Goal: Task Accomplishment & Management: Use online tool/utility

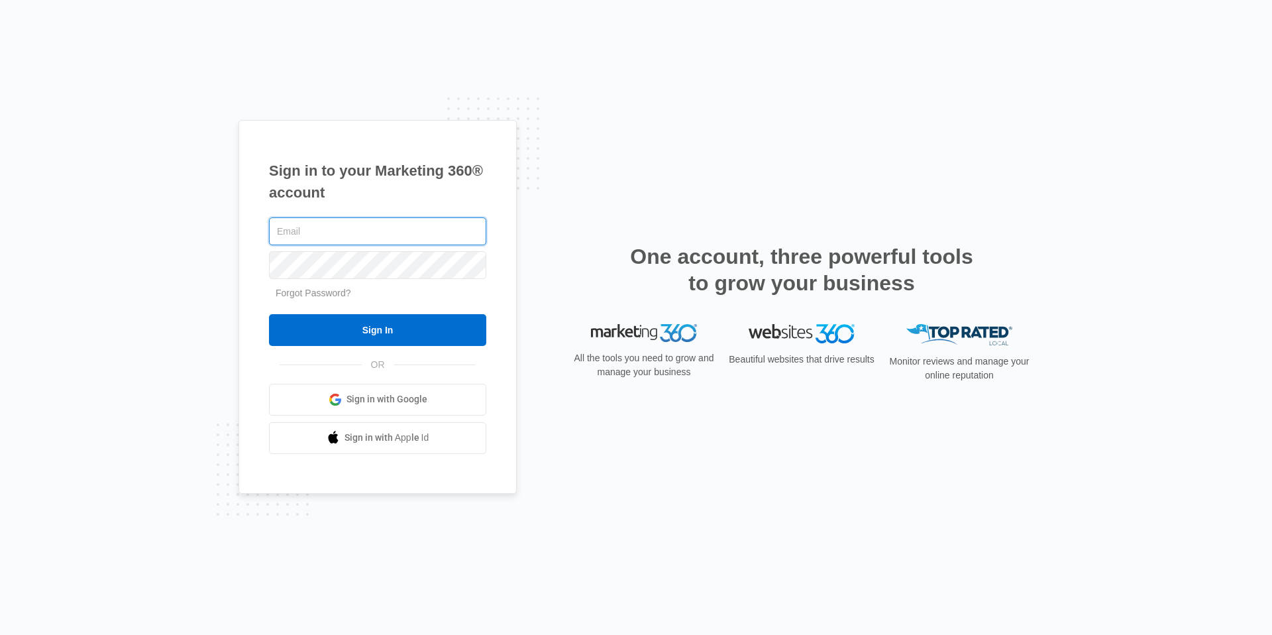
type input "[EMAIL_ADDRESS][DOMAIN_NAME]"
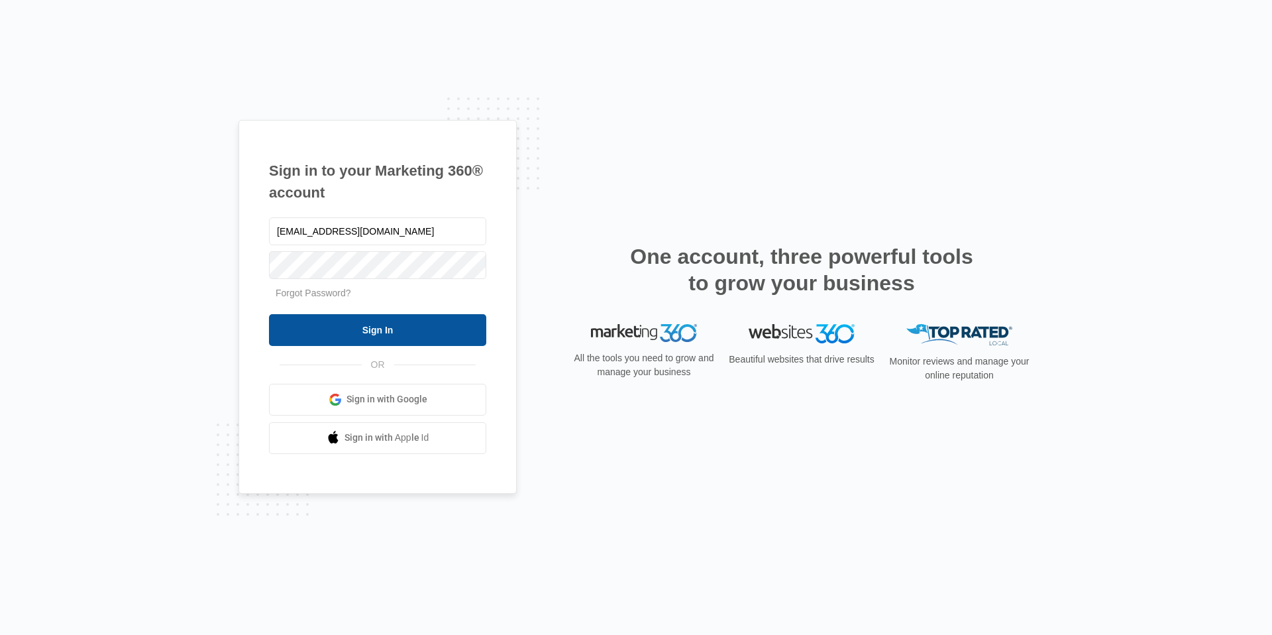
click at [360, 331] on input "Sign In" at bounding box center [377, 330] width 217 height 32
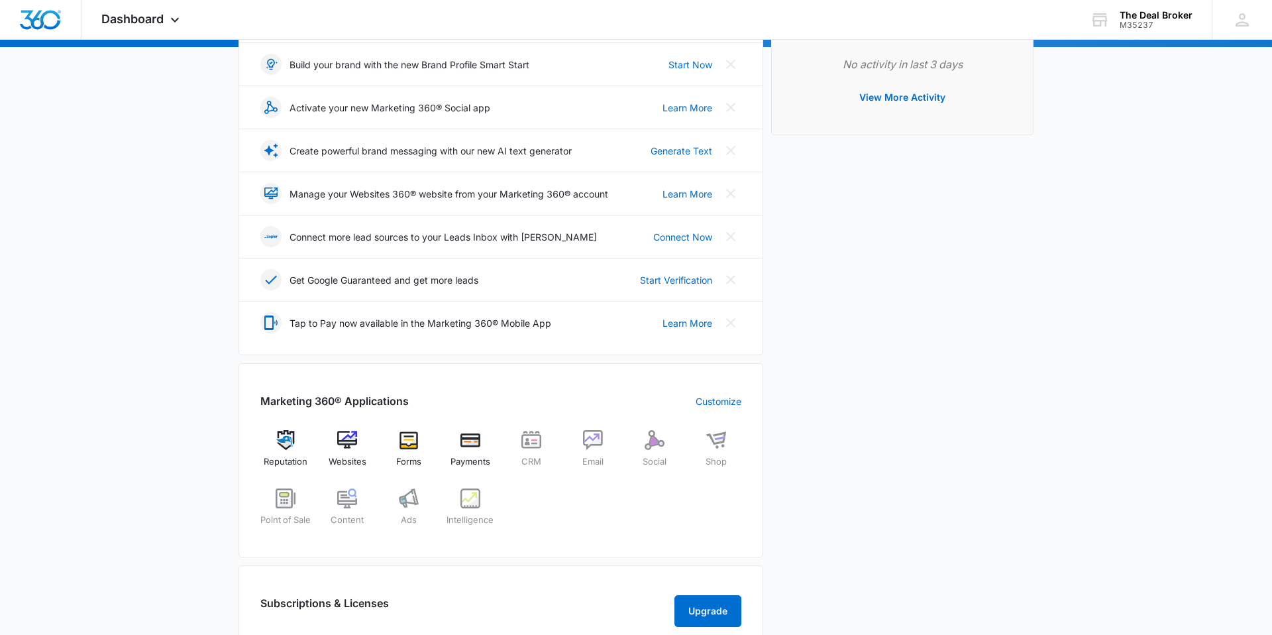
scroll to position [201, 0]
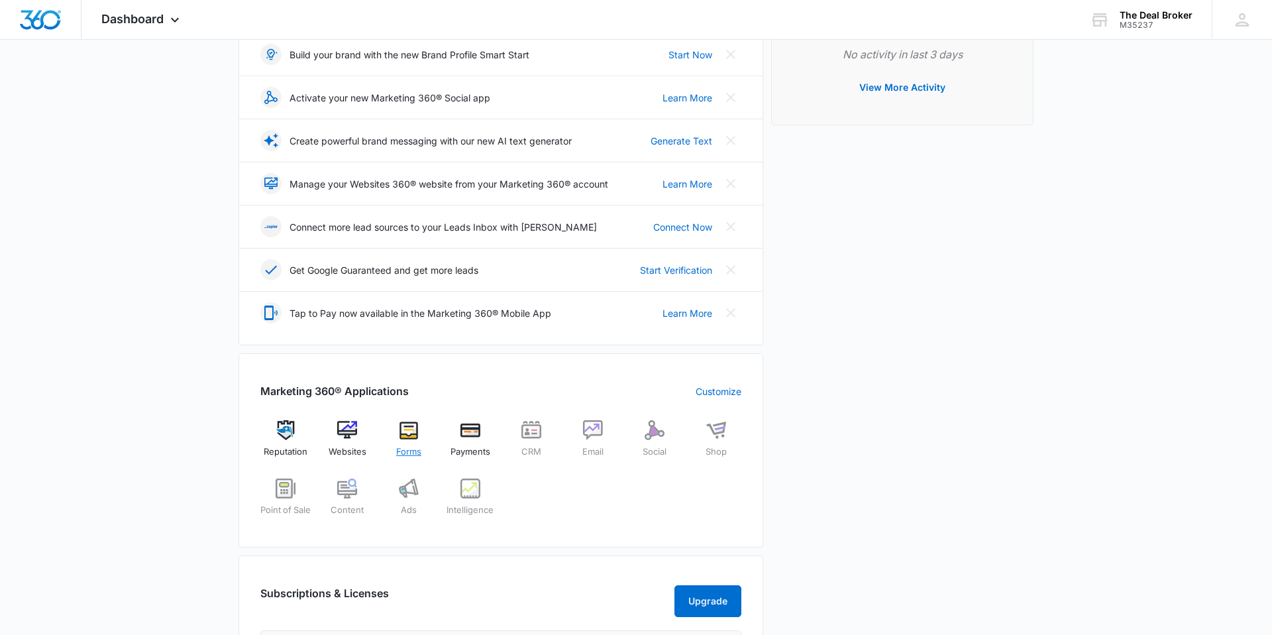
click at [417, 429] on img at bounding box center [409, 430] width 20 height 20
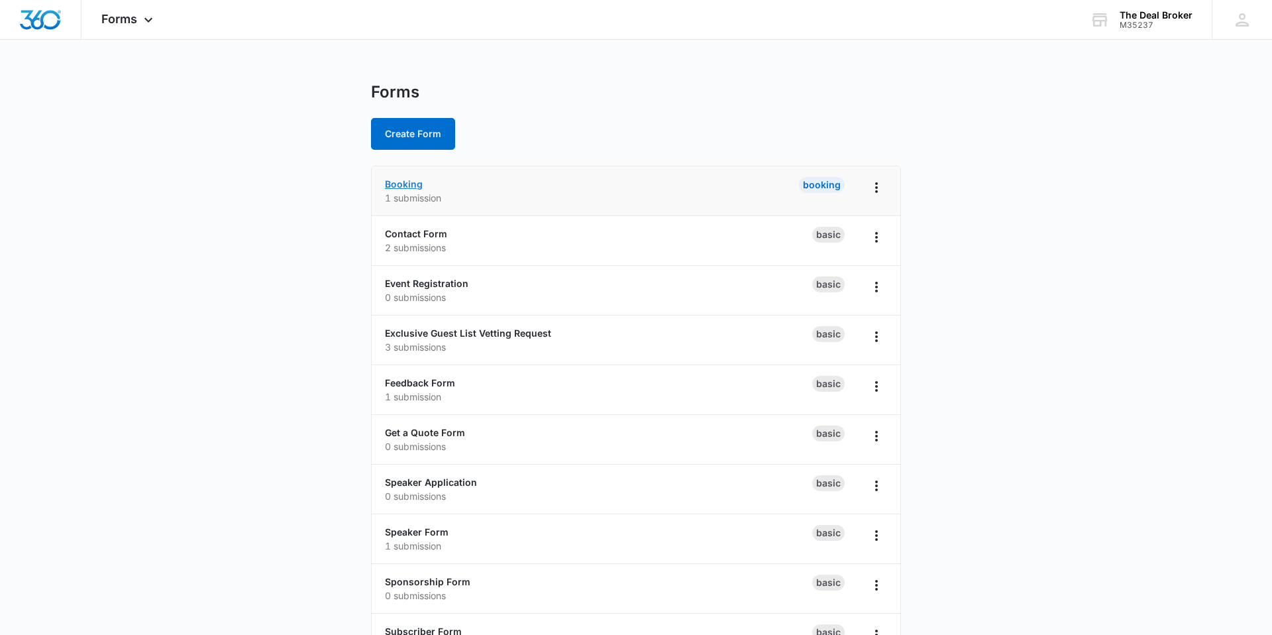
click at [415, 184] on link "Booking" at bounding box center [404, 183] width 38 height 11
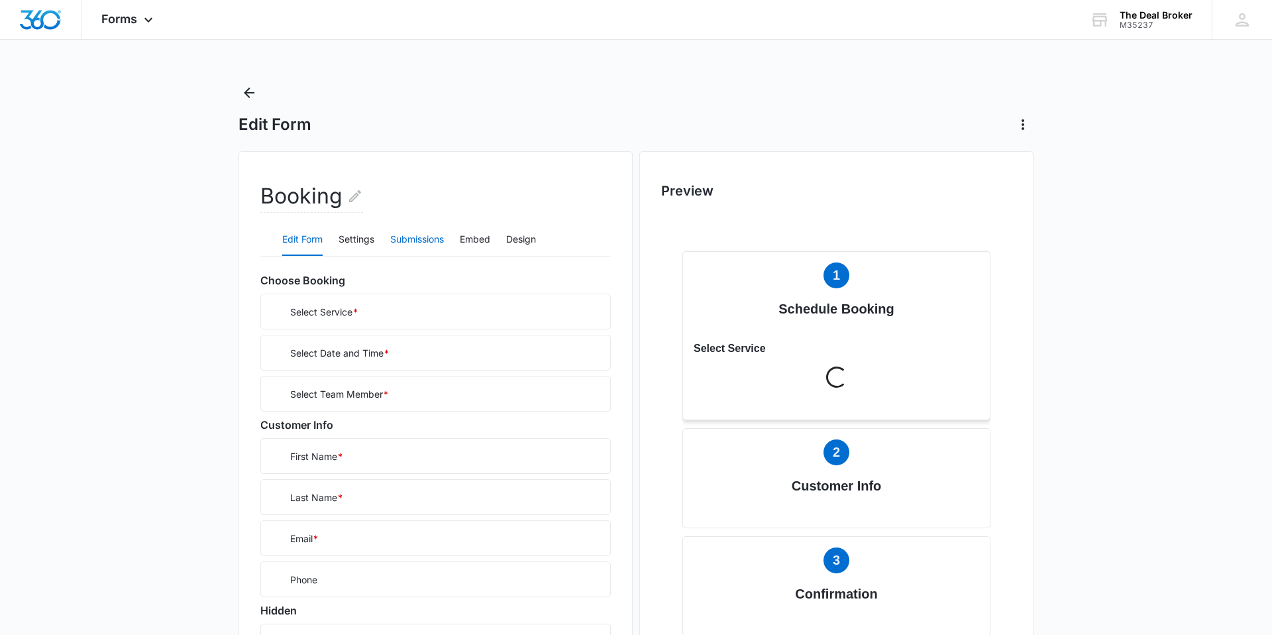
click at [417, 239] on button "Submissions" at bounding box center [417, 240] width 54 height 32
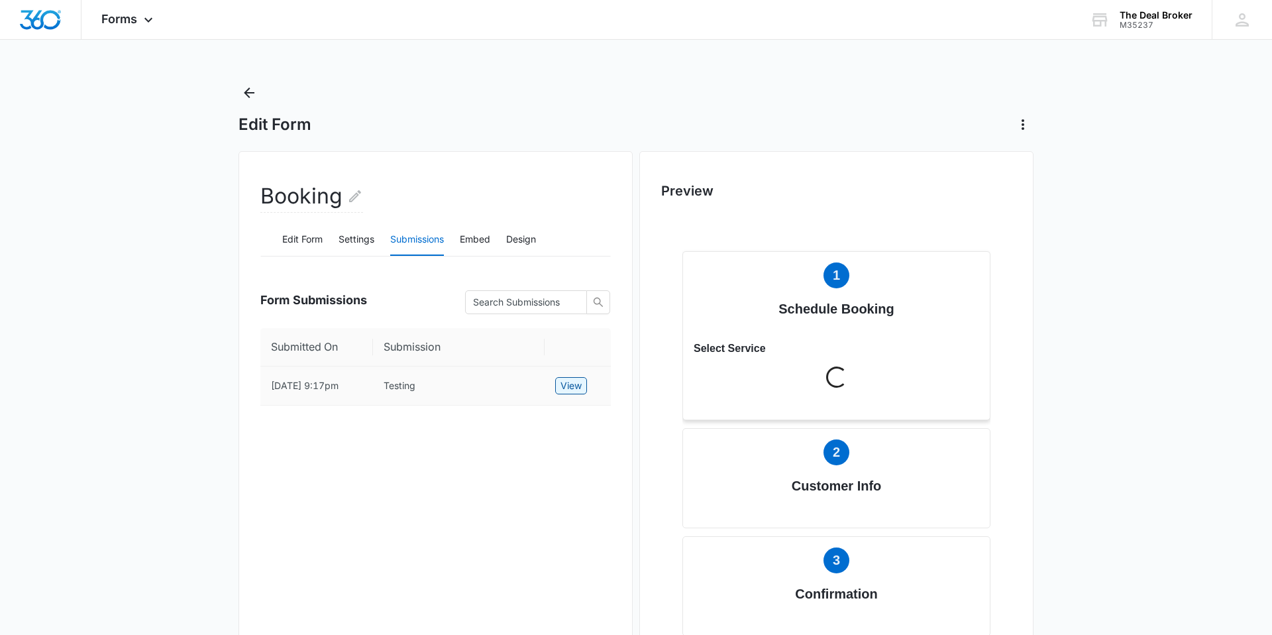
click at [582, 386] on span "View" at bounding box center [571, 385] width 21 height 15
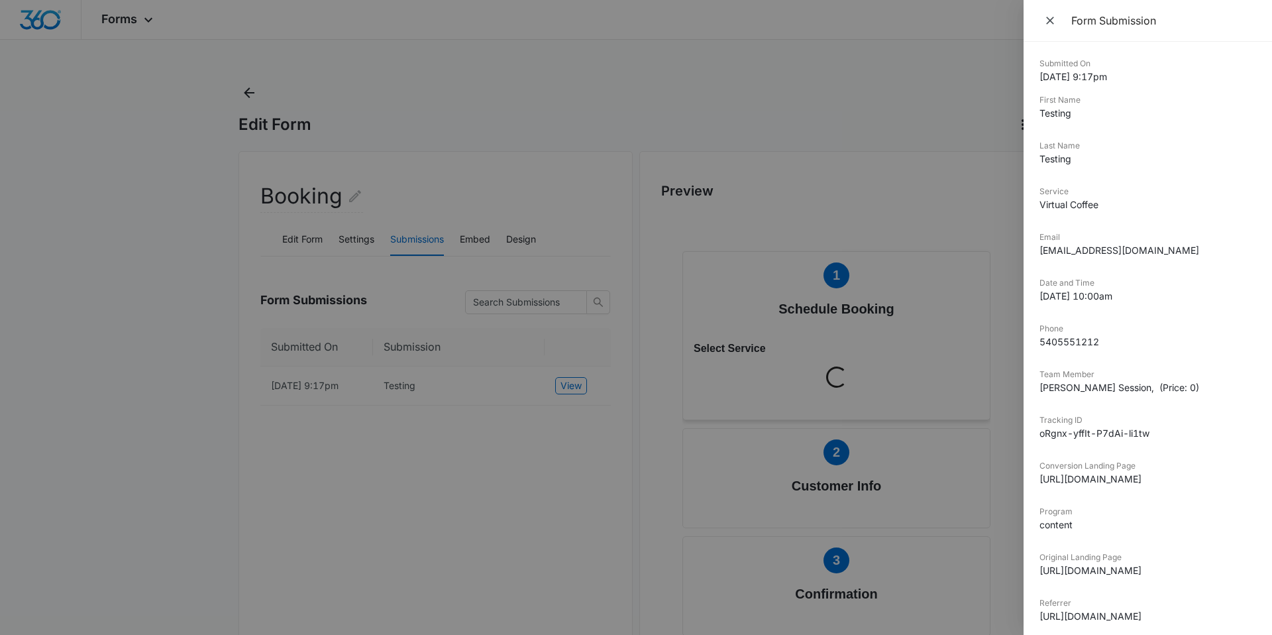
scroll to position [8, 0]
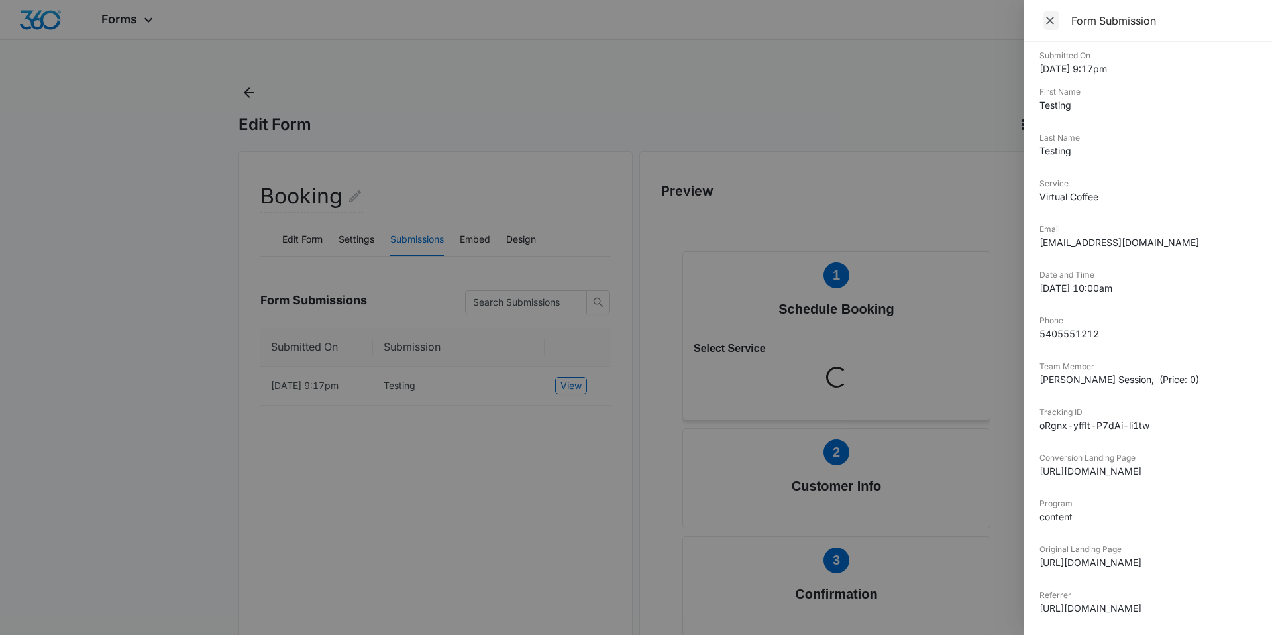
click at [1055, 19] on icon "Close" at bounding box center [1050, 20] width 13 height 13
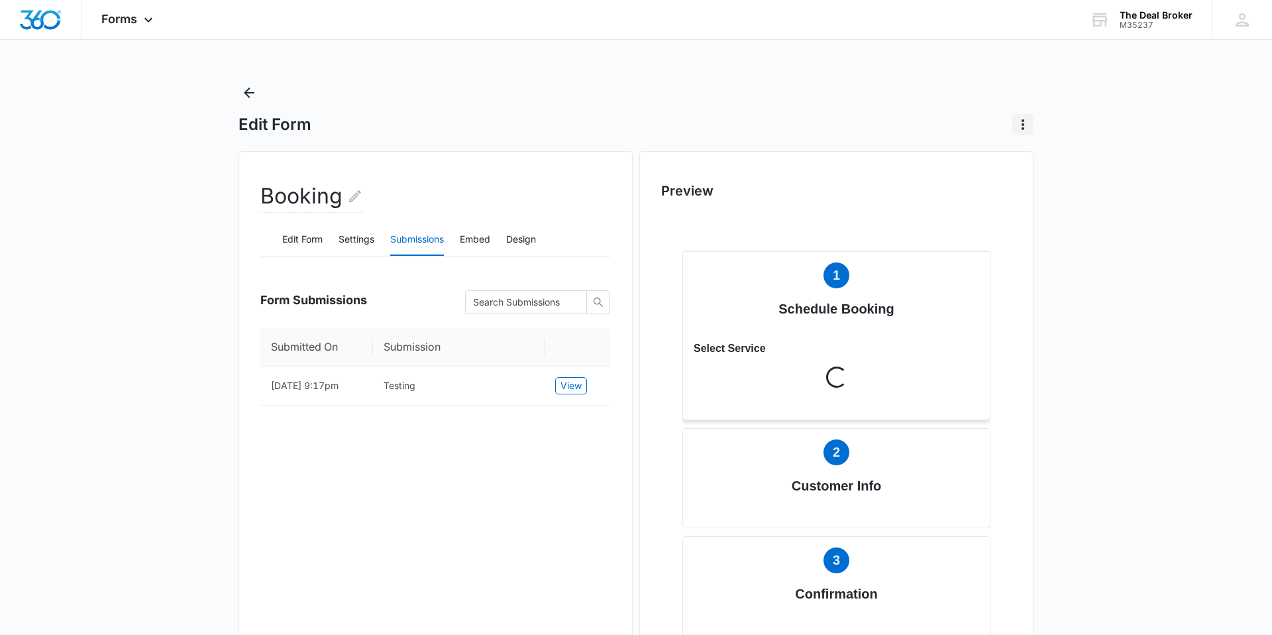
click at [1026, 125] on icon "Actions" at bounding box center [1023, 125] width 16 height 16
drag, startPoint x: 947, startPoint y: 121, endPoint x: 910, endPoint y: 139, distance: 40.6
click at [947, 121] on div "Edit Form" at bounding box center [636, 124] width 795 height 21
click at [248, 92] on icon "Back" at bounding box center [249, 92] width 11 height 11
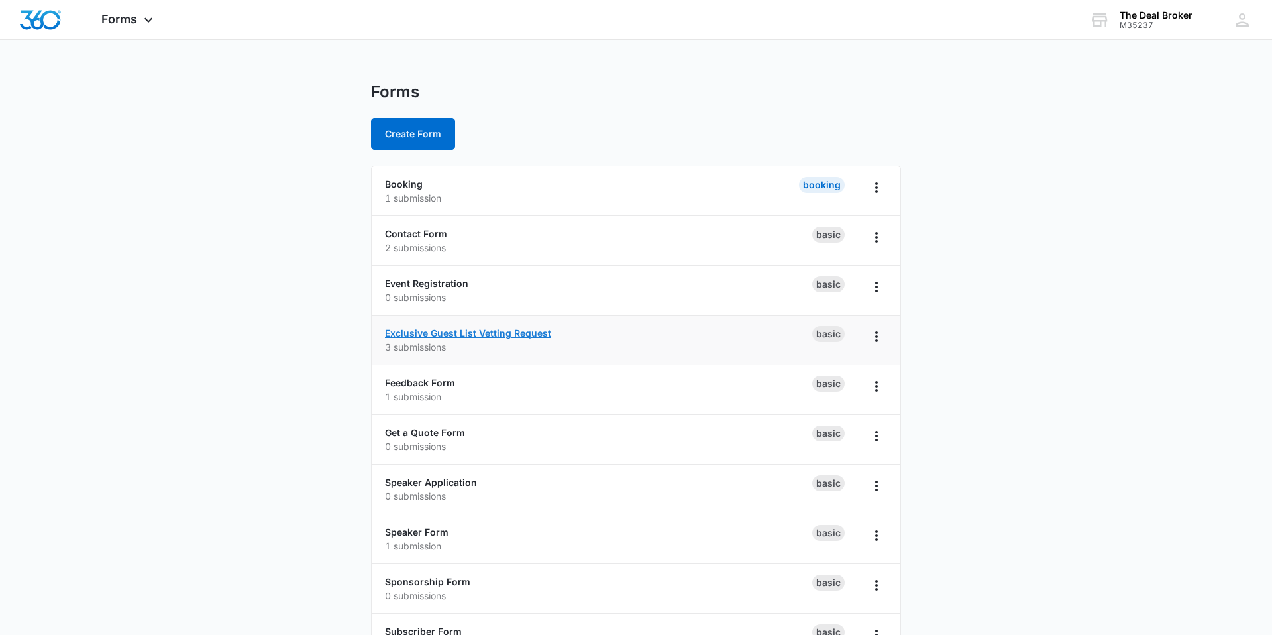
click at [503, 330] on link "Exclusive Guest List Vetting Request" at bounding box center [468, 332] width 166 height 11
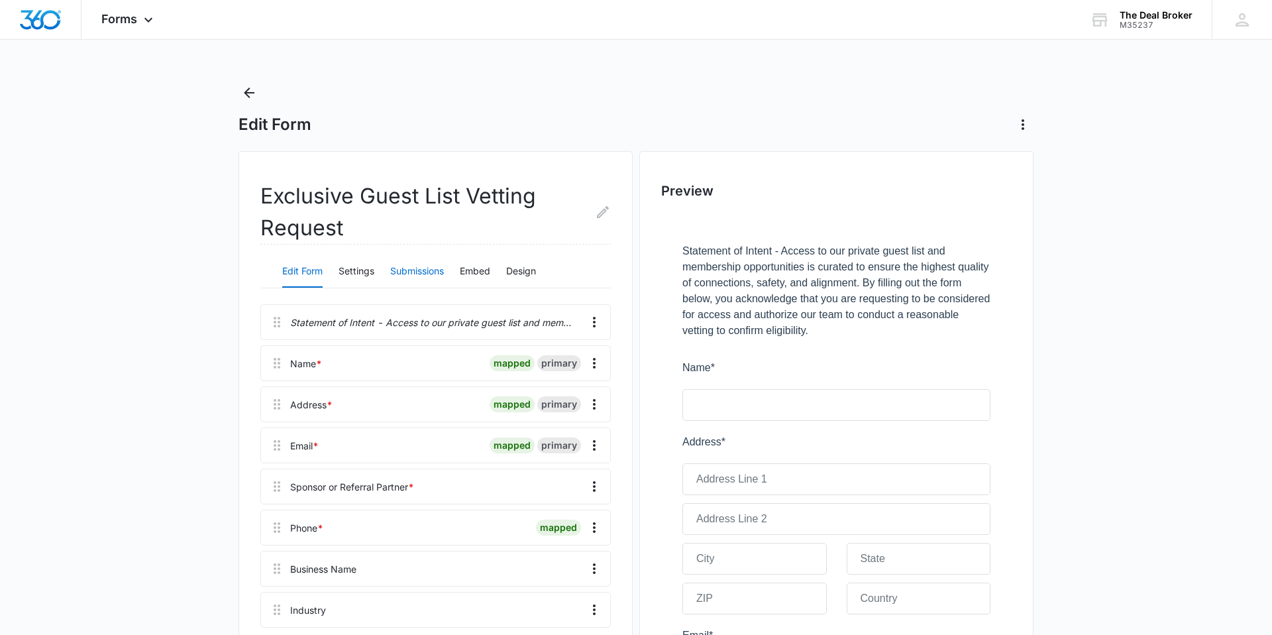
click at [419, 269] on button "Submissions" at bounding box center [417, 272] width 54 height 32
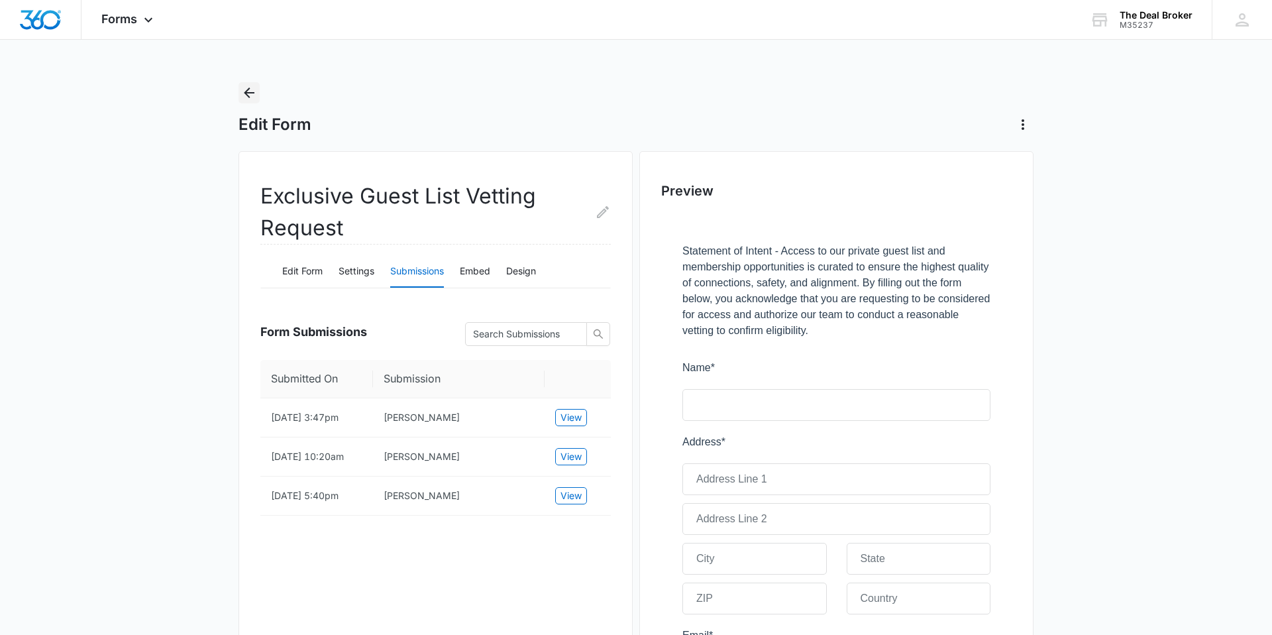
click at [244, 91] on icon "Back" at bounding box center [249, 93] width 16 height 16
